Goal: Ask a question

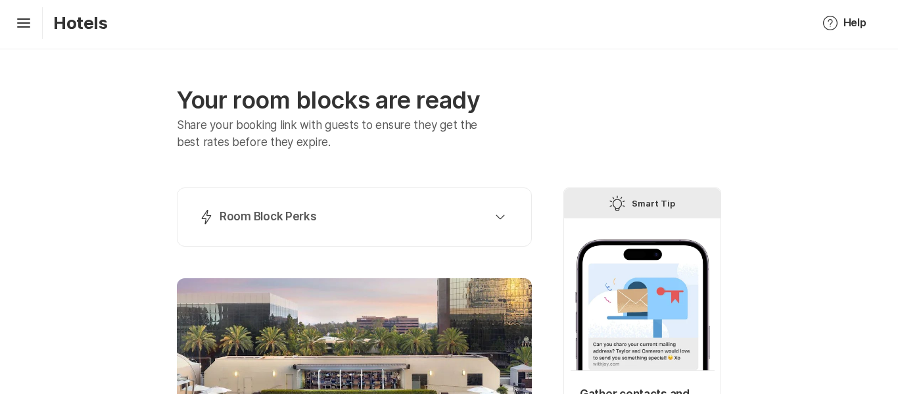
scroll to position [4, 0]
click at [379, 223] on div "Lightning Bolt Room Block Perks" at bounding box center [352, 216] width 306 height 16
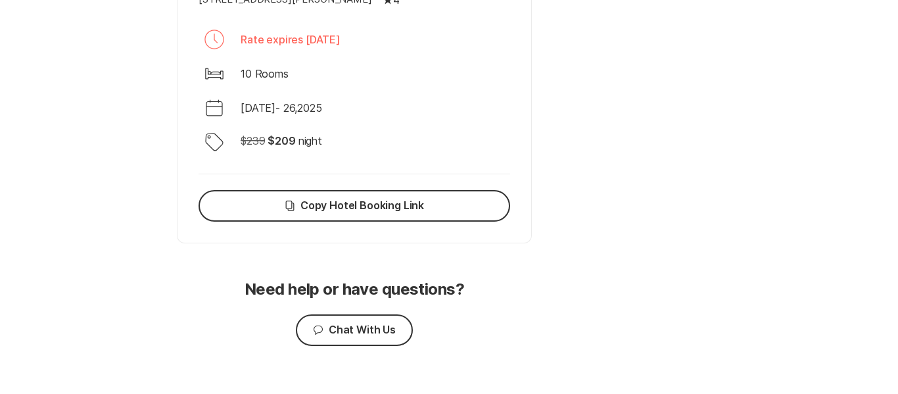
scroll to position [1110, 0]
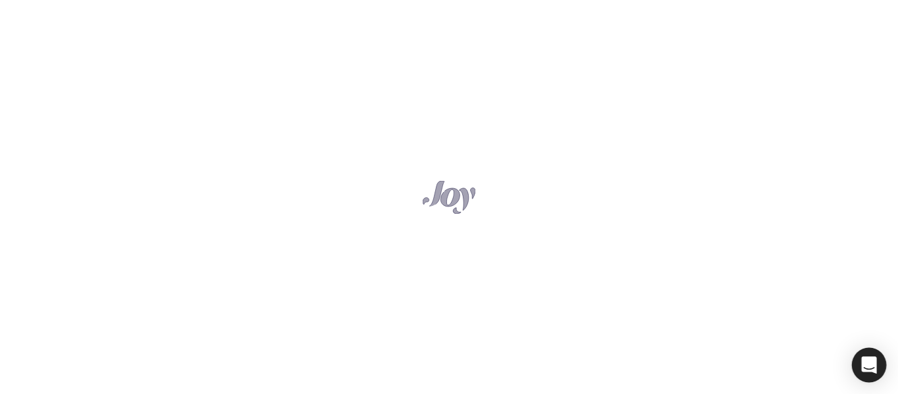
click at [867, 368] on icon "Open Intercom Messenger" at bounding box center [869, 364] width 17 height 17
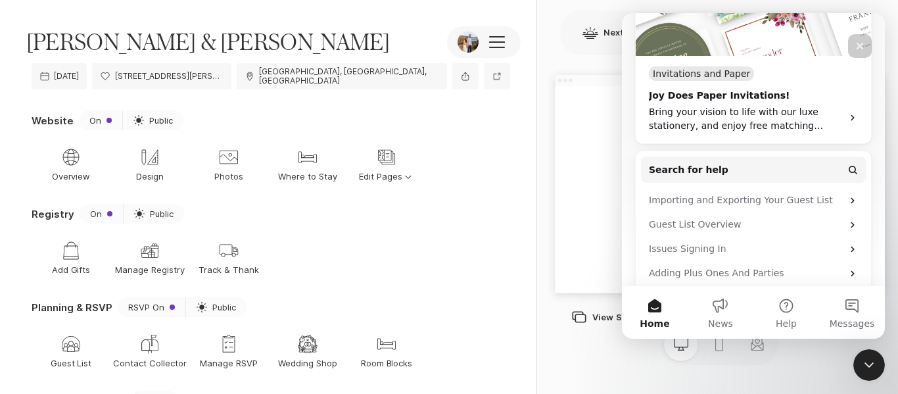
scroll to position [402, 0]
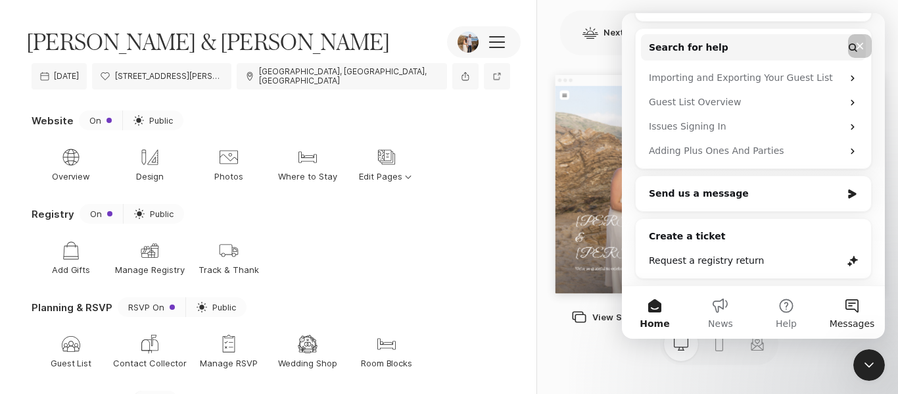
click at [851, 311] on button "Messages" at bounding box center [852, 312] width 66 height 53
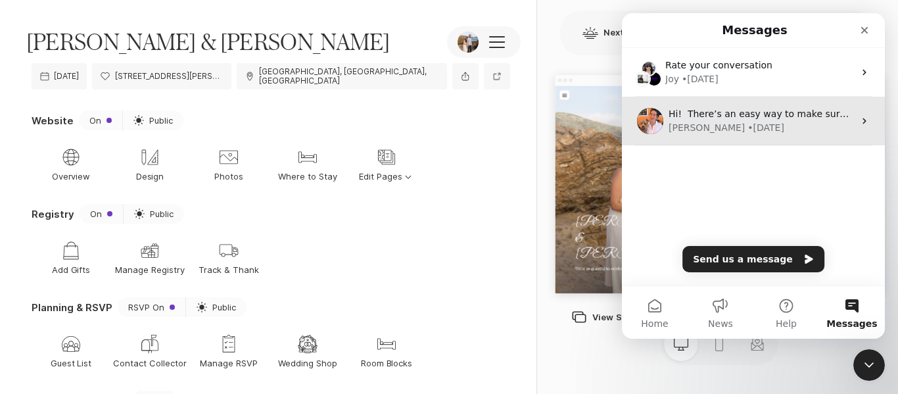
click at [748, 125] on div "• [DATE]" at bounding box center [766, 128] width 37 height 14
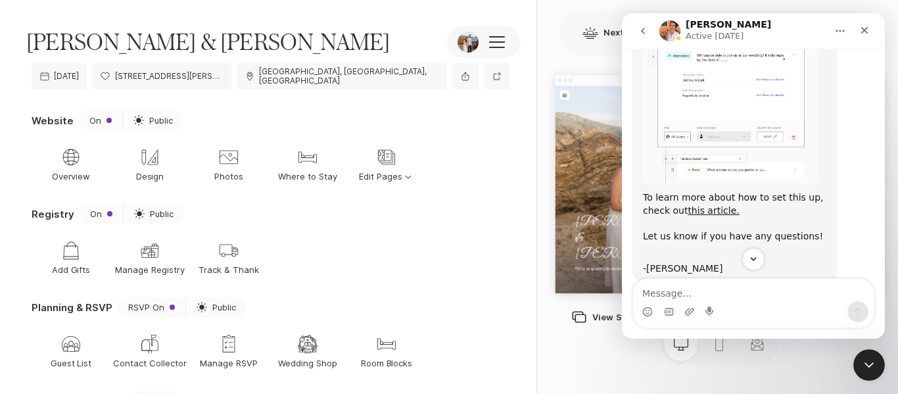
scroll to position [239, 0]
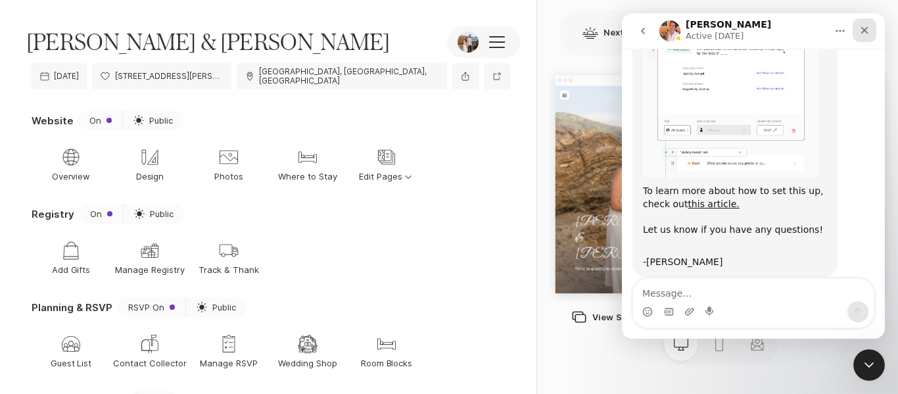
click at [862, 27] on icon "Close" at bounding box center [864, 30] width 11 height 11
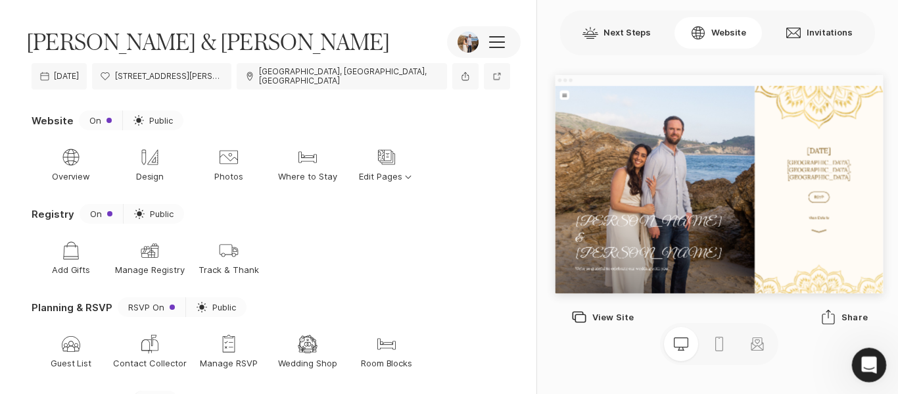
click at [872, 354] on div "Open Intercom Messenger" at bounding box center [866, 362] width 43 height 43
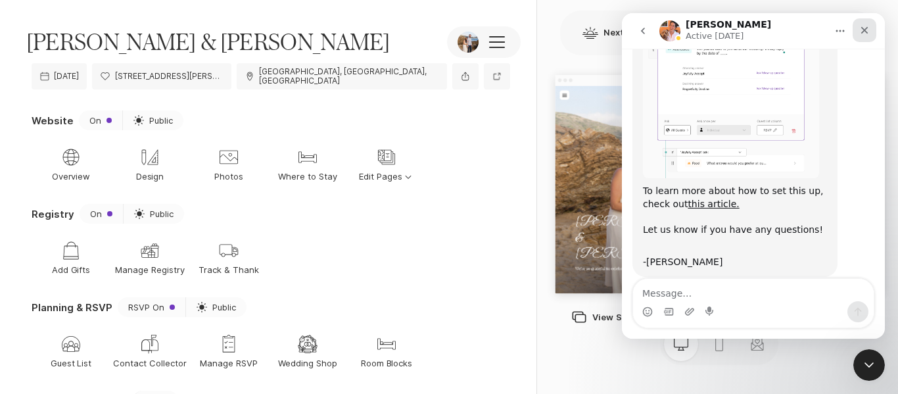
click at [867, 28] on icon "Close" at bounding box center [864, 30] width 11 height 11
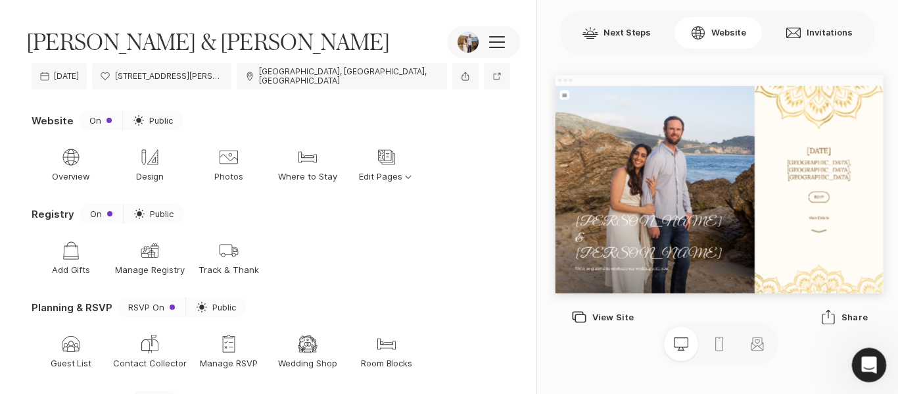
click at [864, 368] on icon "Open Intercom Messenger" at bounding box center [868, 363] width 22 height 22
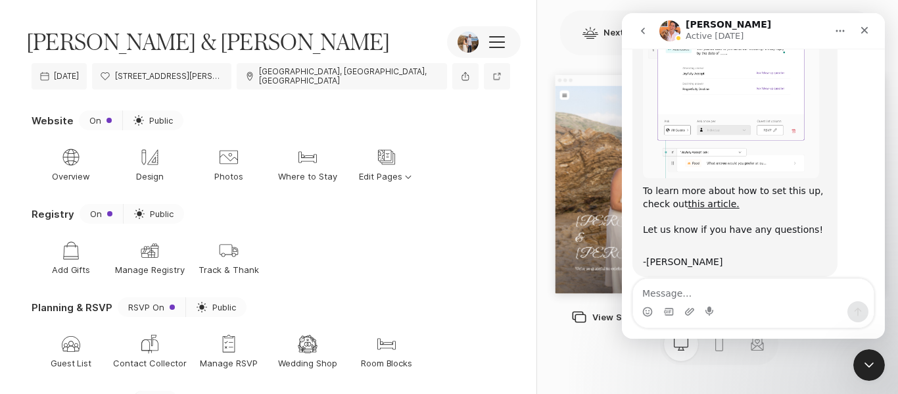
click at [636, 35] on button "go back" at bounding box center [642, 30] width 25 height 25
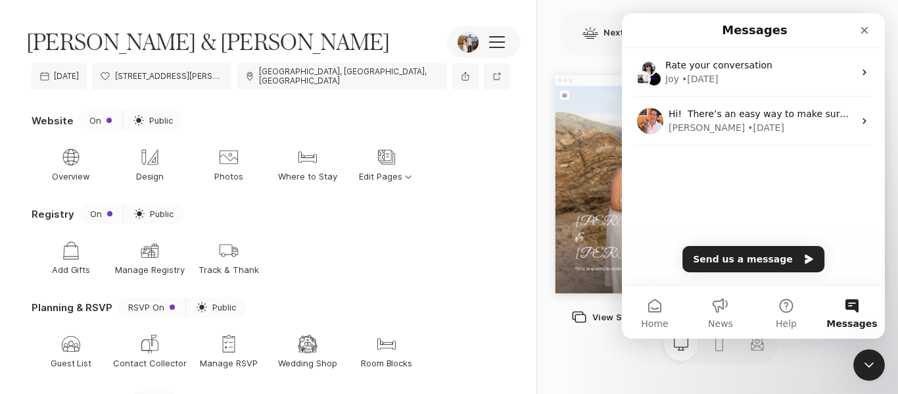
scroll to position [0, 0]
click at [774, 256] on button "Send us a message" at bounding box center [753, 259] width 142 height 26
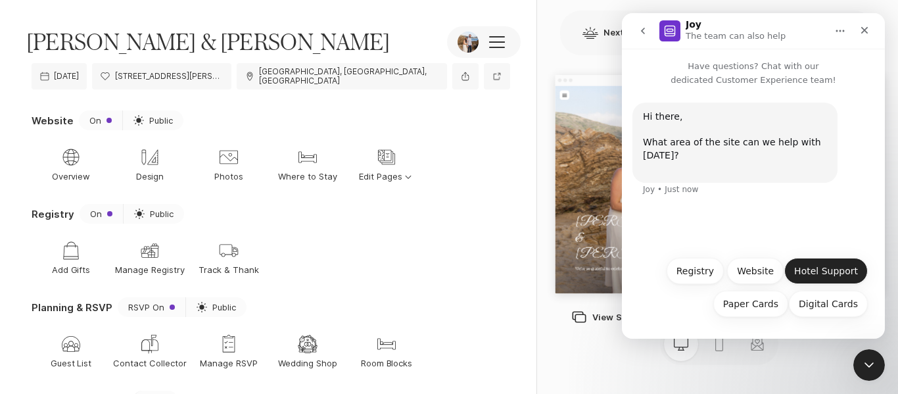
click at [798, 275] on button "Hotel Support" at bounding box center [825, 271] width 83 height 26
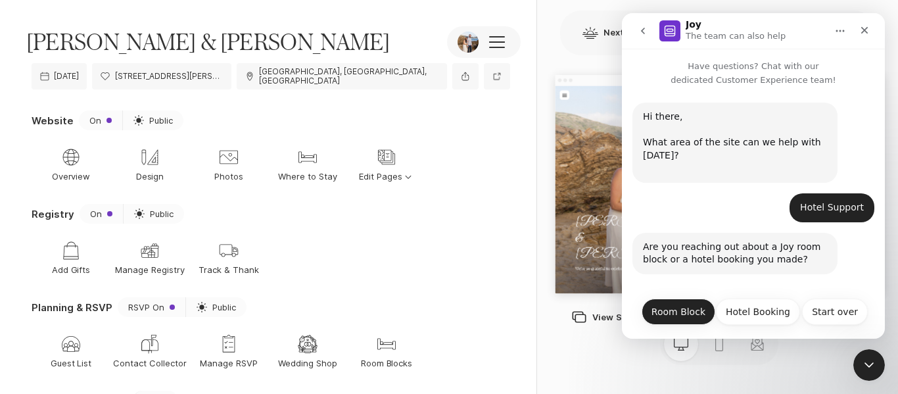
click at [678, 310] on button "Room Block" at bounding box center [679, 311] width 74 height 26
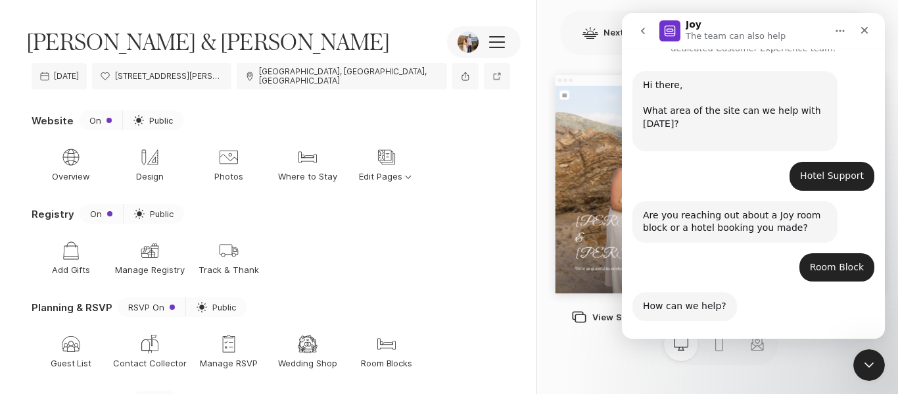
scroll to position [139, 0]
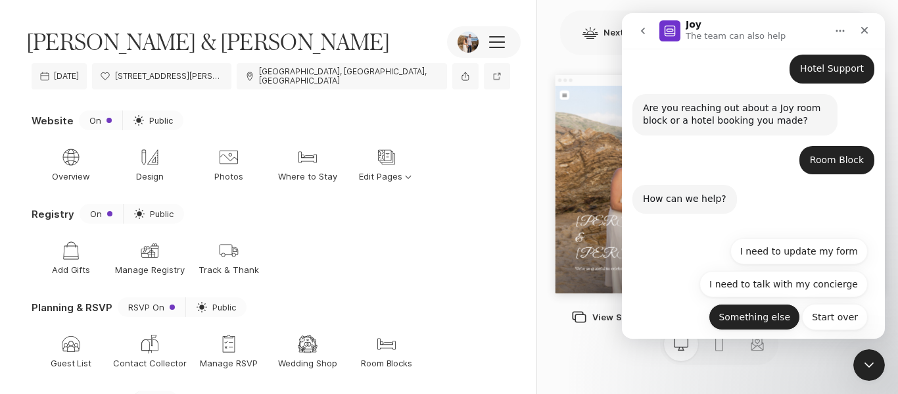
click at [760, 304] on button "Something else" at bounding box center [754, 317] width 91 height 26
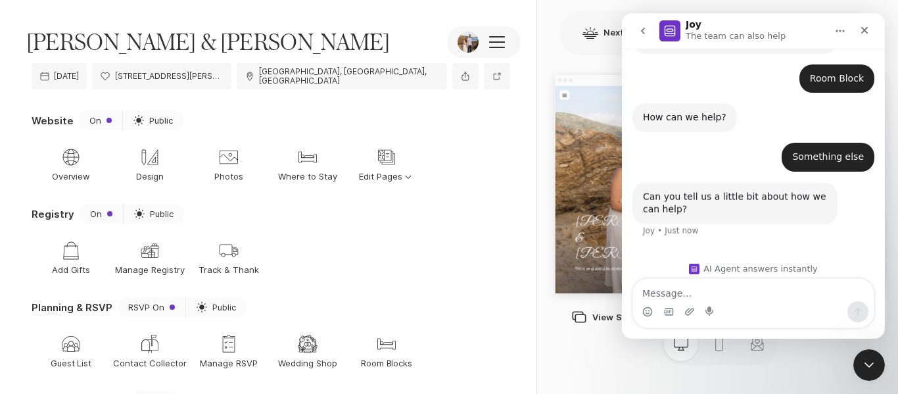
scroll to position [229, 0]
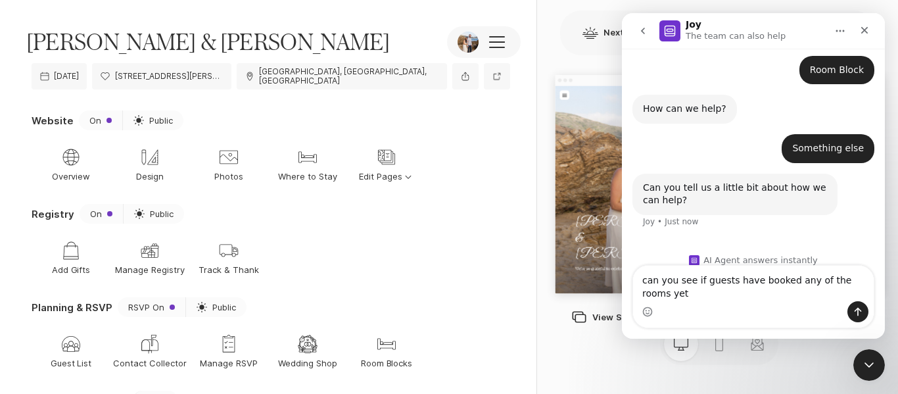
type textarea "can you see if guests have booked any of the rooms yet?"
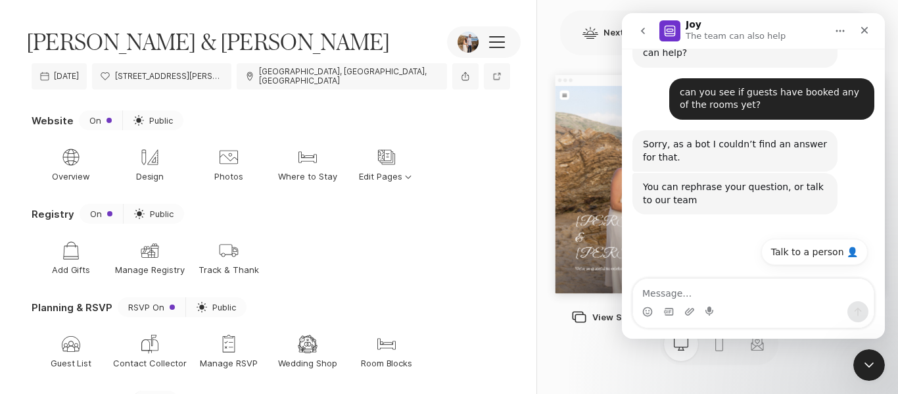
scroll to position [410, 0]
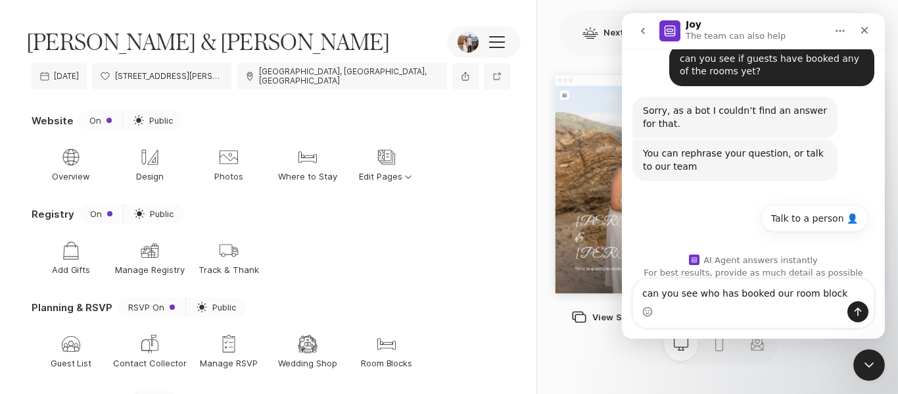
type textarea "can you see who has booked our room block"
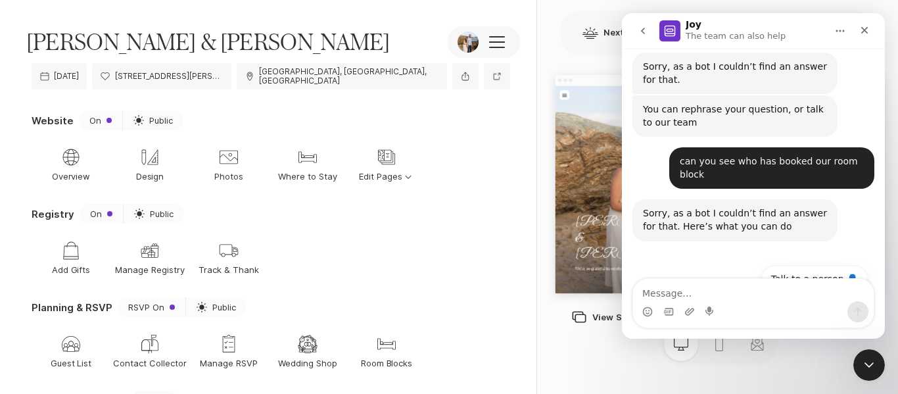
scroll to position [500, 0]
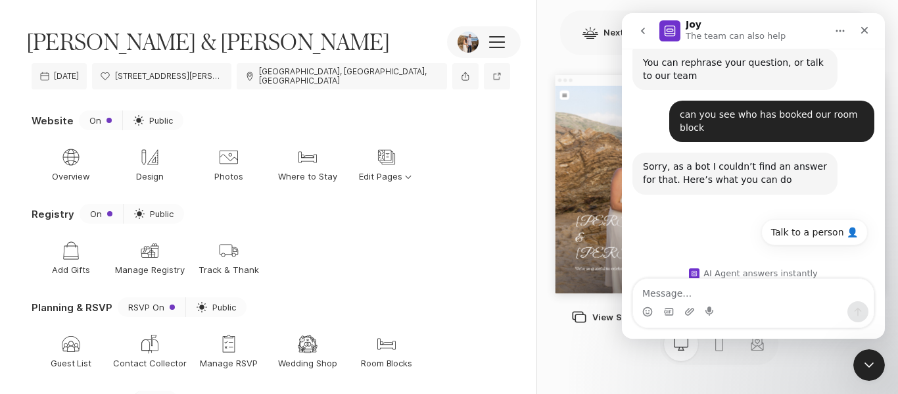
click at [713, 287] on textarea "Message…" at bounding box center [753, 290] width 241 height 22
type textarea "can you see if guests have booked our room block"
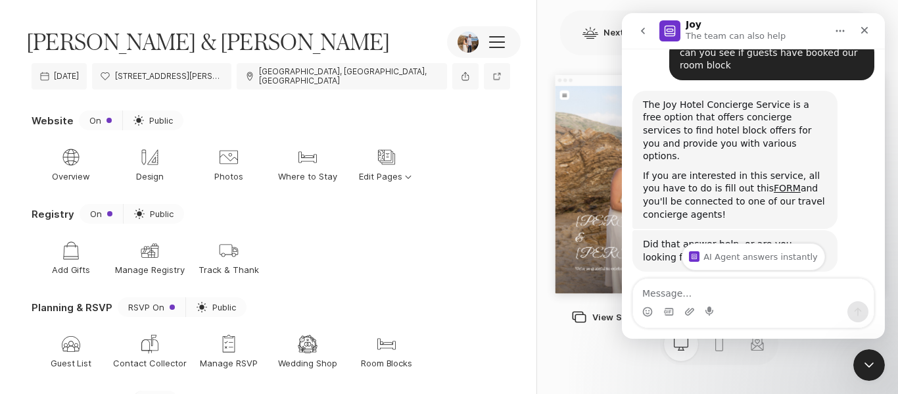
scroll to position [732, 0]
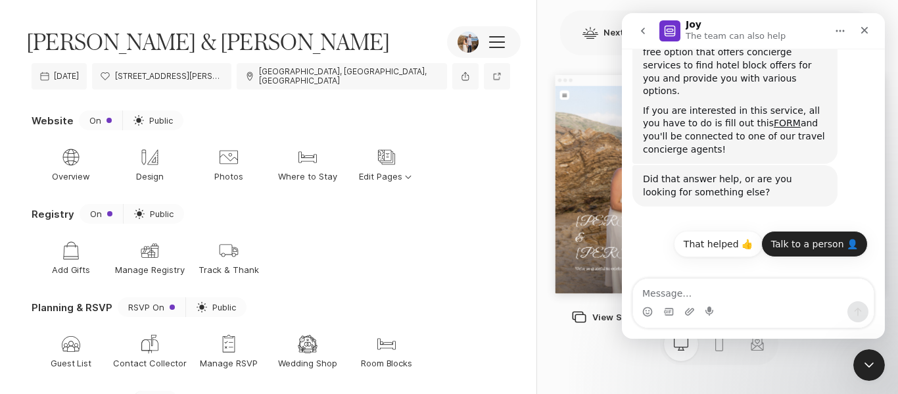
click at [811, 231] on button "Talk to a person 👤" at bounding box center [814, 244] width 107 height 26
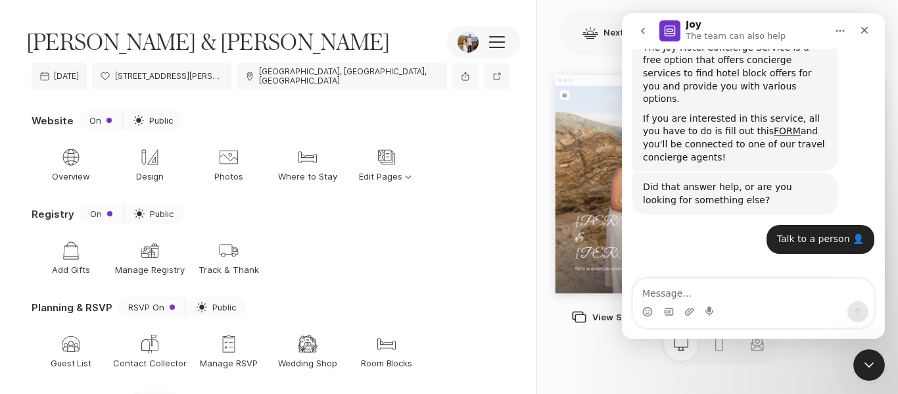
scroll to position [753, 0]
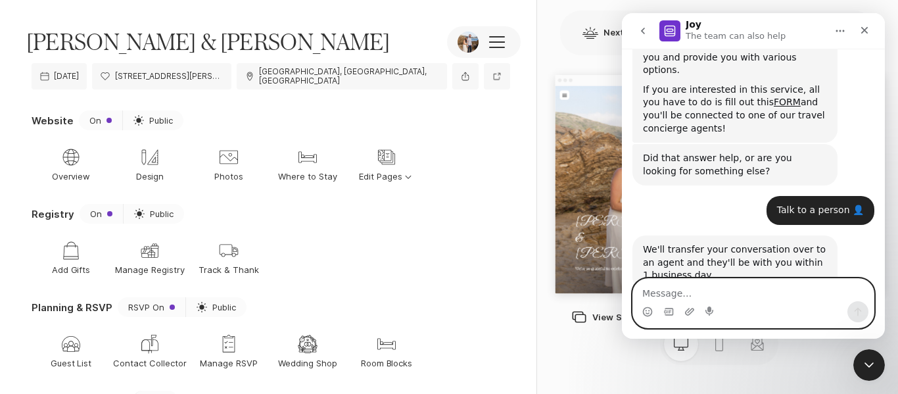
click at [736, 292] on textarea "Message…" at bounding box center [753, 290] width 241 height 22
type textarea "ok"
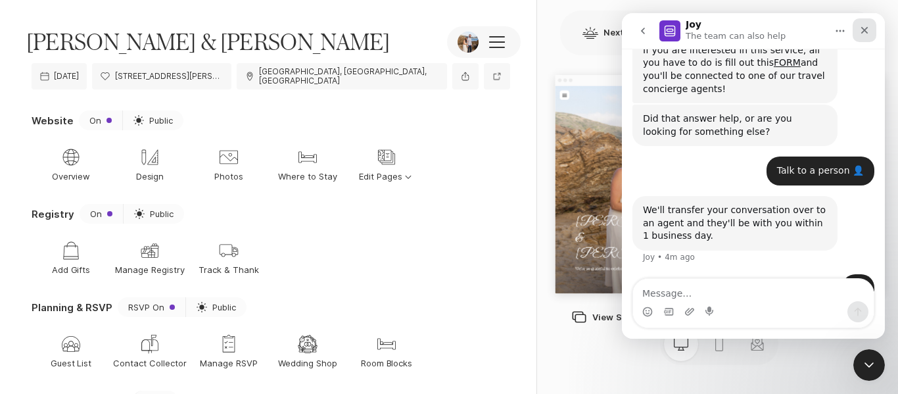
click at [860, 37] on div "Close" at bounding box center [865, 30] width 24 height 24
